Goal: Navigation & Orientation: Find specific page/section

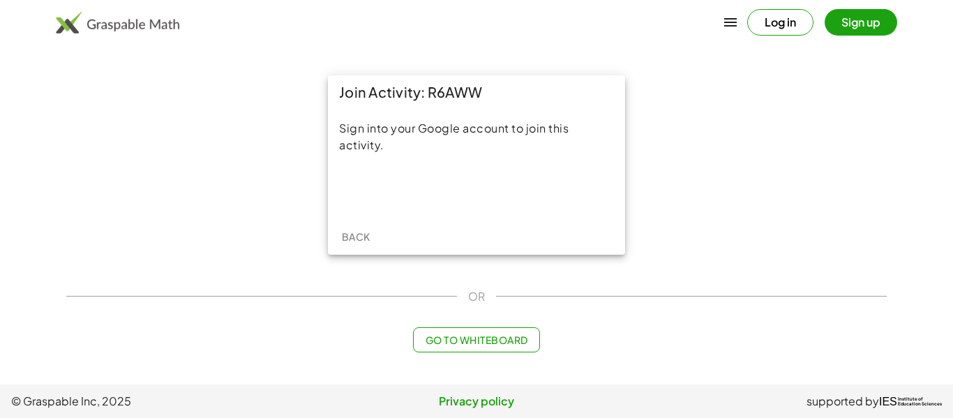
click at [778, 36] on div "Log in Sign up" at bounding box center [476, 23] width 953 height 34
click at [782, 29] on button "Log in" at bounding box center [781, 22] width 66 height 27
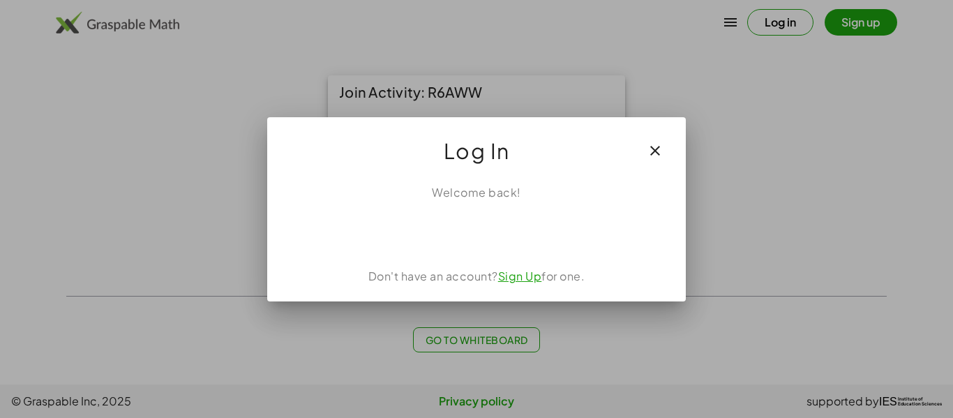
click at [662, 149] on icon "button" at bounding box center [655, 150] width 17 height 17
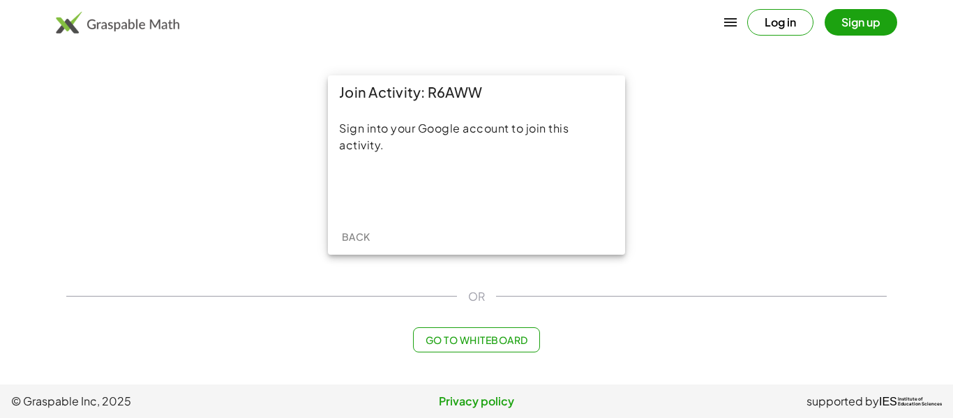
click at [469, 349] on button "Go to Whiteboard" at bounding box center [476, 339] width 126 height 25
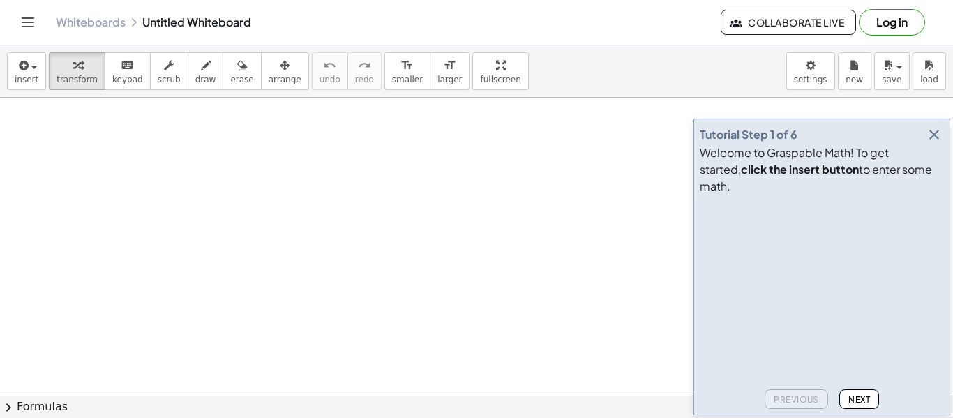
click at [24, 24] on icon "Toggle navigation" at bounding box center [28, 22] width 17 height 17
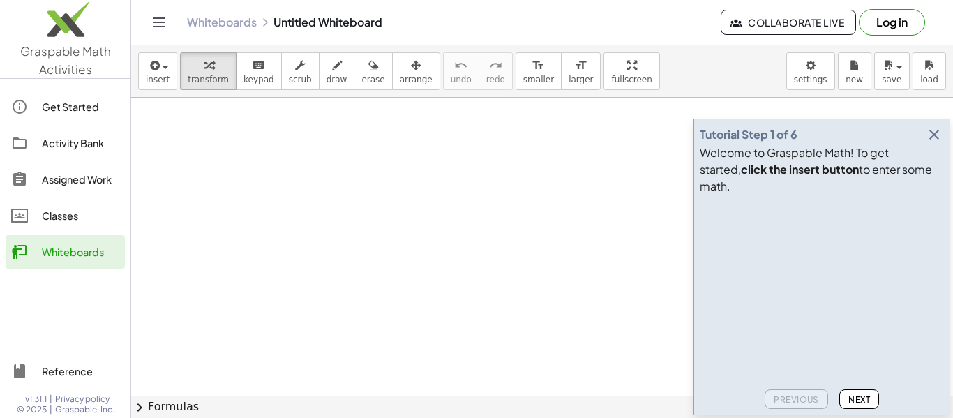
click at [68, 58] on span "Graspable Math Activities" at bounding box center [65, 60] width 91 height 34
